Goal: Obtain resource: Download file/media

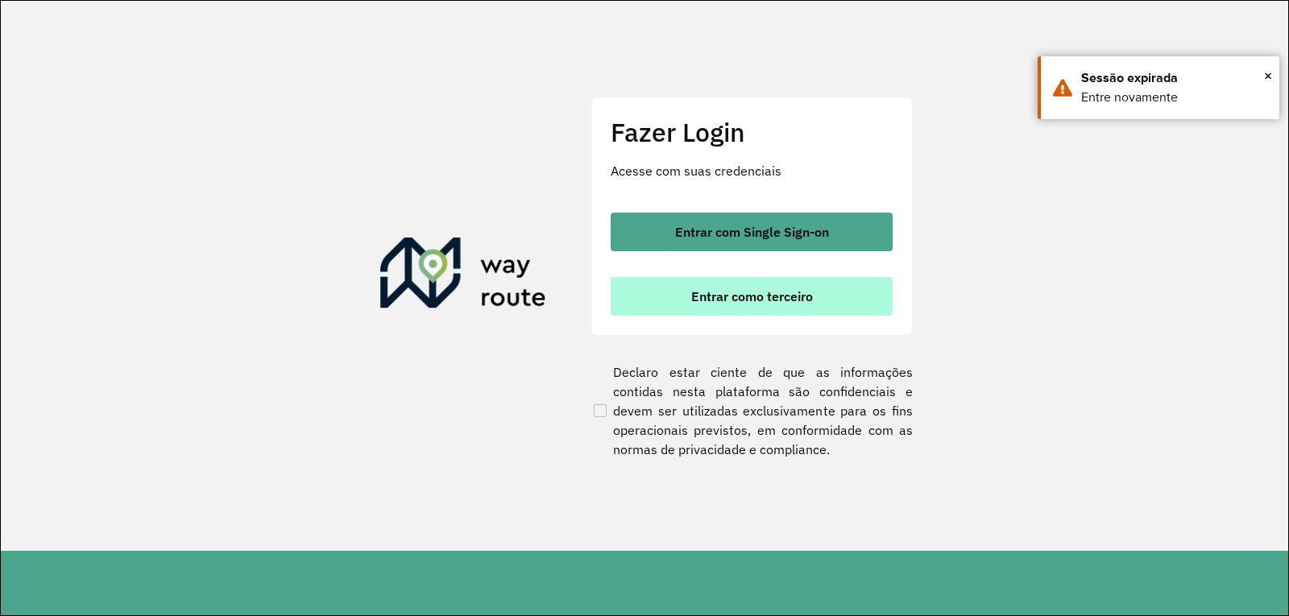
click at [694, 295] on span "Entrar como terceiro" at bounding box center [752, 296] width 122 height 13
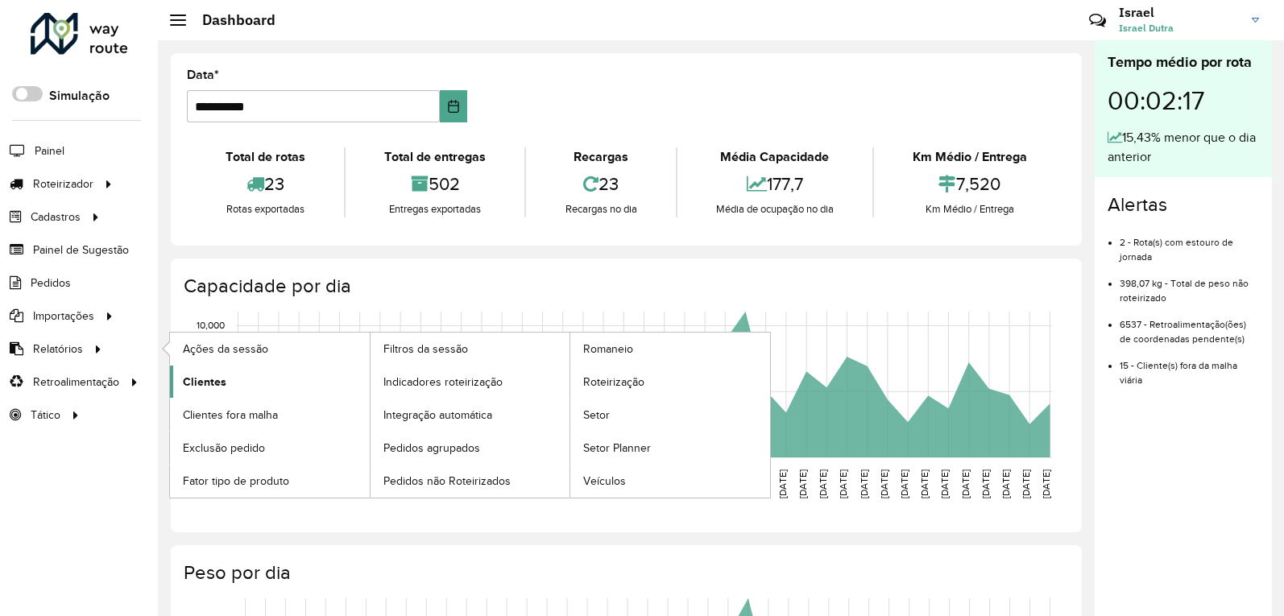
click at [203, 377] on span "Clientes" at bounding box center [204, 382] width 43 height 17
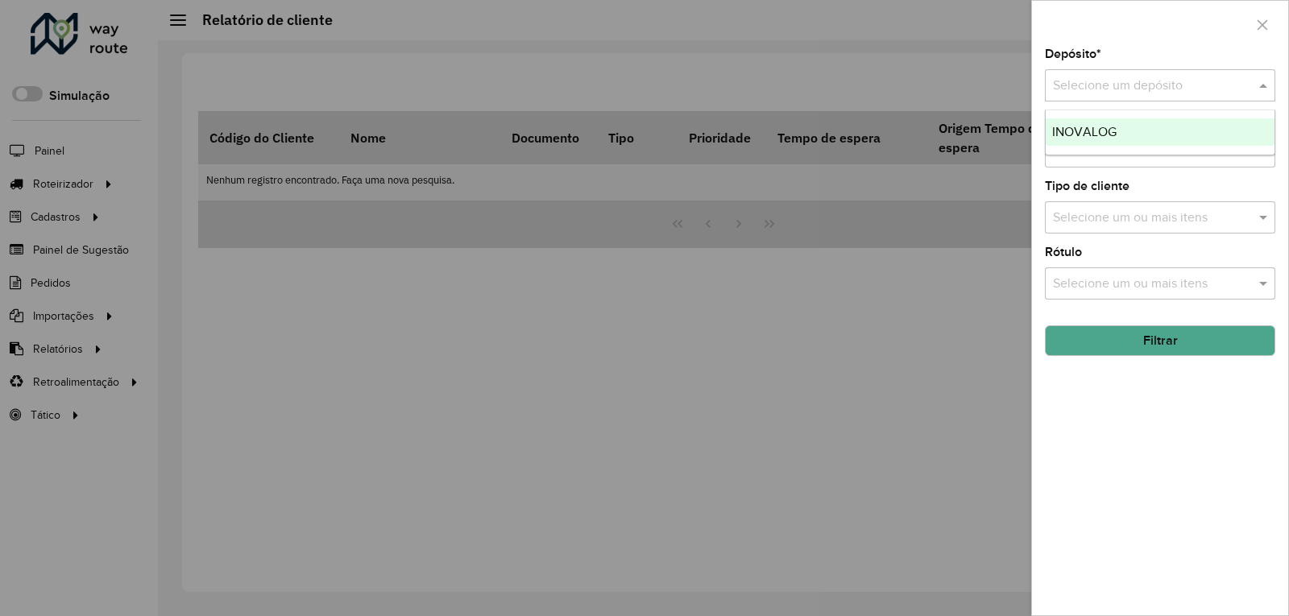
click at [1090, 89] on input "text" at bounding box center [1144, 86] width 182 height 19
click at [1073, 120] on div "INOVALOG" at bounding box center [1159, 131] width 229 height 27
click at [1112, 286] on input "text" at bounding box center [1152, 284] width 206 height 19
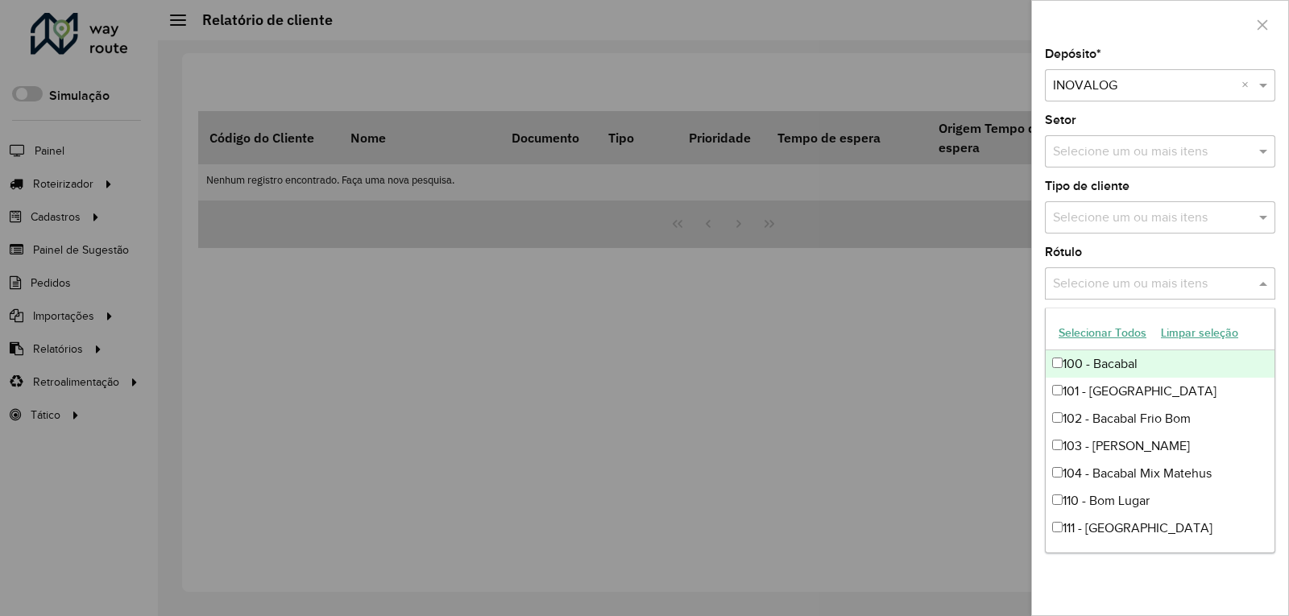
click at [1087, 290] on input "text" at bounding box center [1152, 284] width 206 height 19
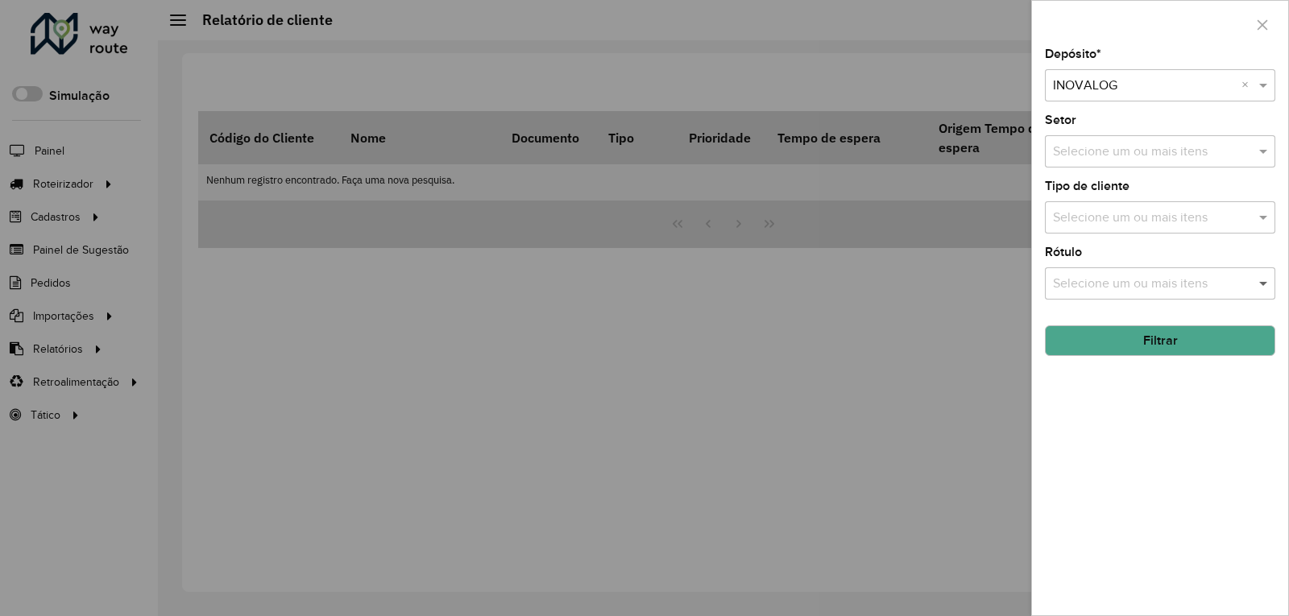
click at [1256, 290] on span at bounding box center [1265, 283] width 20 height 19
click at [1134, 340] on button "Filtrar" at bounding box center [1160, 340] width 230 height 31
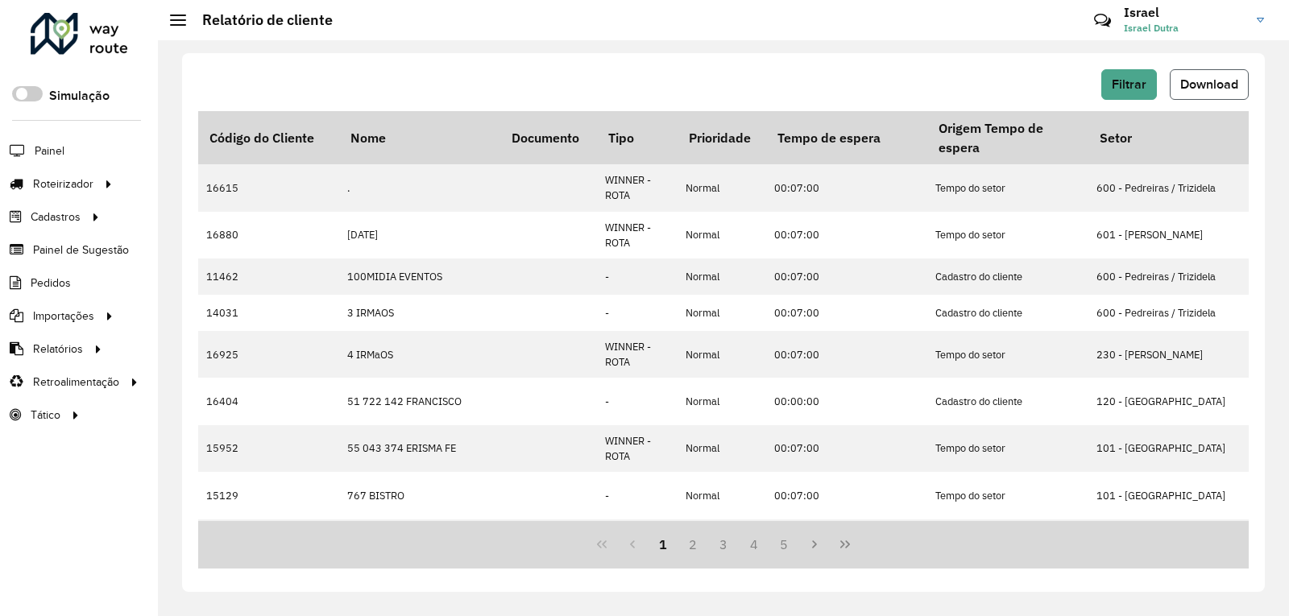
click at [1206, 86] on span "Download" at bounding box center [1209, 84] width 58 height 14
